Goal: Check status

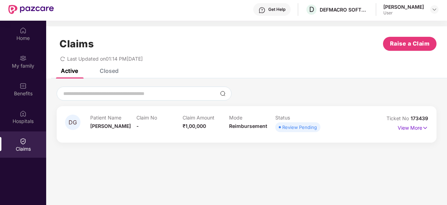
scroll to position [39, 0]
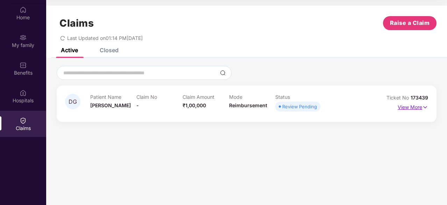
click at [422, 107] on img at bounding box center [425, 107] width 6 height 8
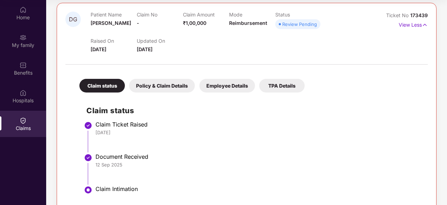
scroll to position [87, 0]
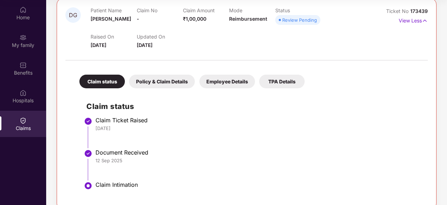
click at [176, 82] on div "Policy & Claim Details" at bounding box center [162, 82] width 66 height 14
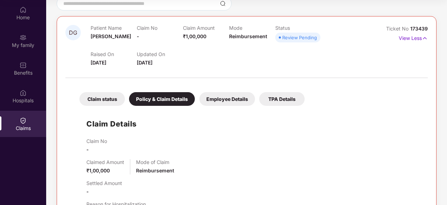
scroll to position [62, 0]
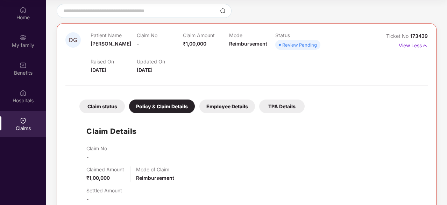
click at [226, 101] on div "Employee Details" at bounding box center [227, 106] width 56 height 14
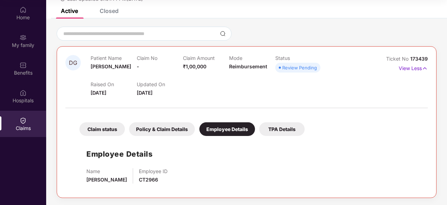
scroll to position [38, 0]
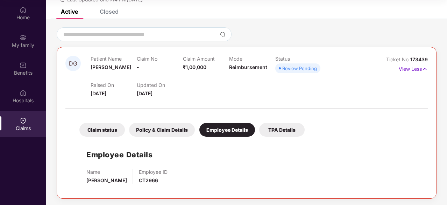
click at [274, 125] on div "TPA Details" at bounding box center [281, 130] width 45 height 14
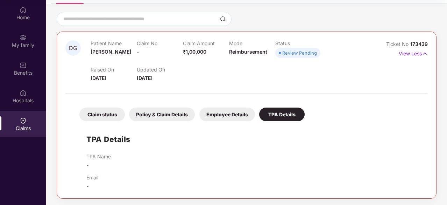
click at [105, 114] on div "Claim status" at bounding box center [101, 114] width 45 height 14
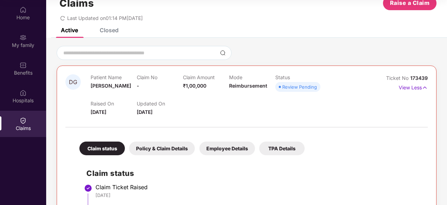
scroll to position [0, 0]
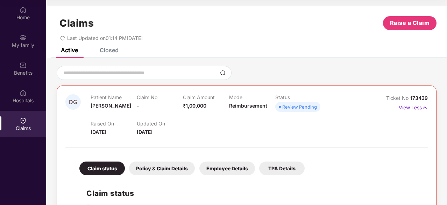
click at [106, 49] on div "Closed" at bounding box center [109, 50] width 19 height 7
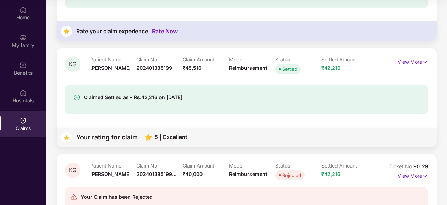
scroll to position [176, 0]
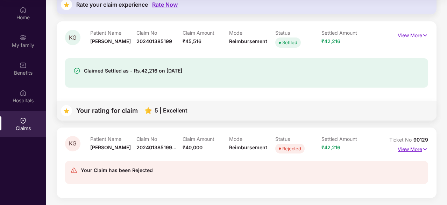
click at [403, 145] on p "View More" at bounding box center [413, 147] width 30 height 9
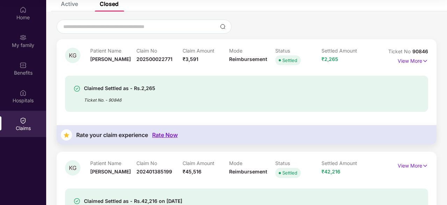
scroll to position [0, 0]
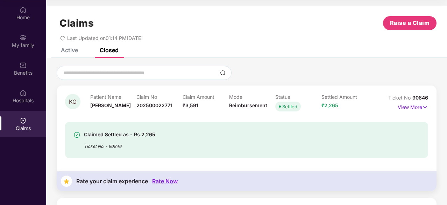
click at [71, 51] on div "Active" at bounding box center [69, 50] width 17 height 7
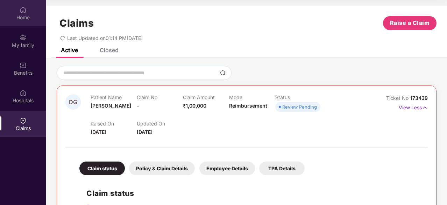
click at [19, 14] on div "Home" at bounding box center [23, 17] width 46 height 7
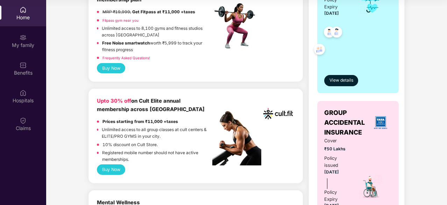
scroll to position [145, 0]
